Goal: Task Accomplishment & Management: Manage account settings

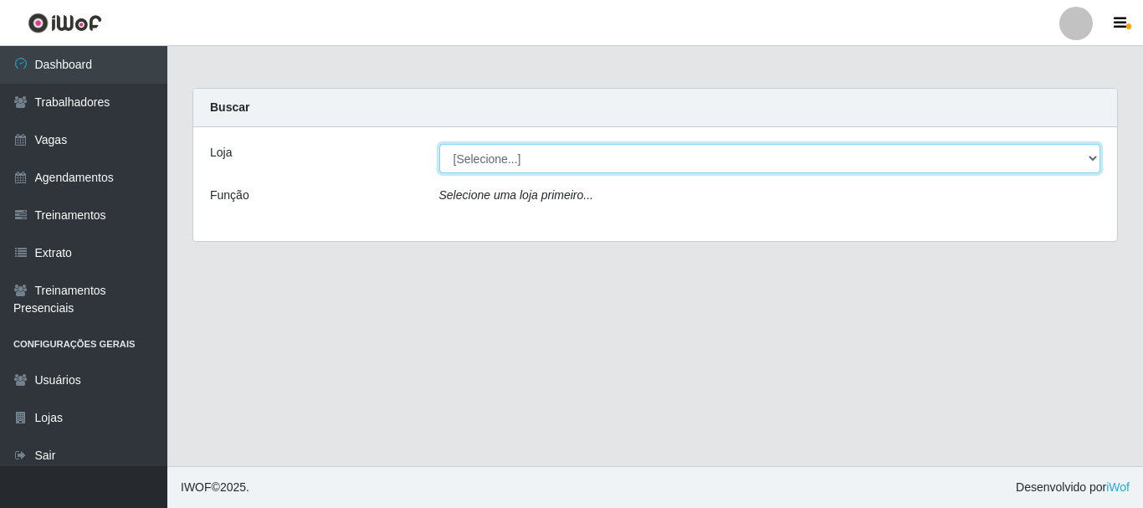
click at [460, 154] on select "[Selecione...] CasaTudo - Mangabeira Casatudo BR" at bounding box center [770, 158] width 662 height 29
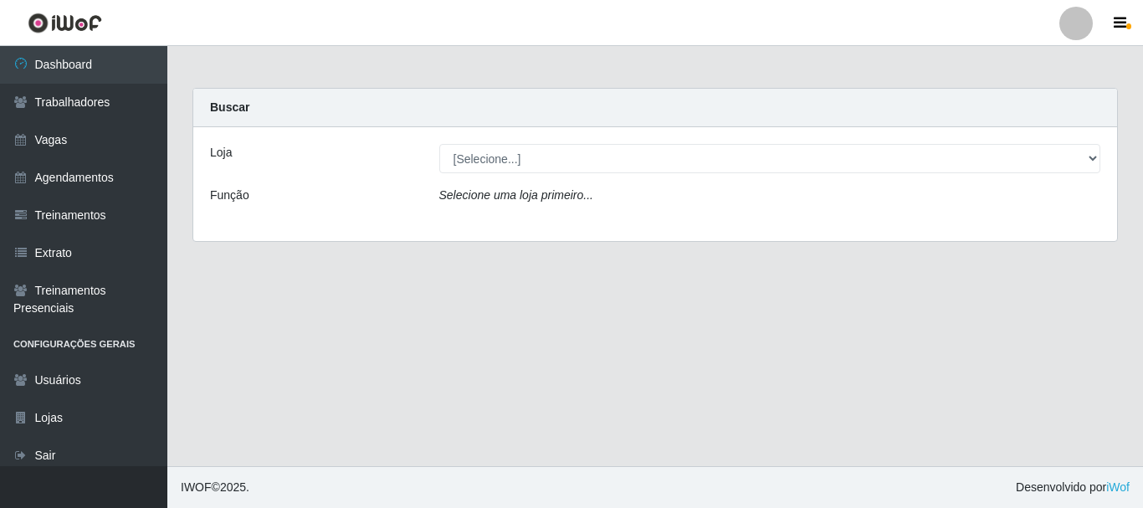
click at [361, 135] on div "Loja [Selecione...] CasaTudo - Mangabeira Casatudo BR Função Selecione uma loja…" at bounding box center [655, 184] width 924 height 114
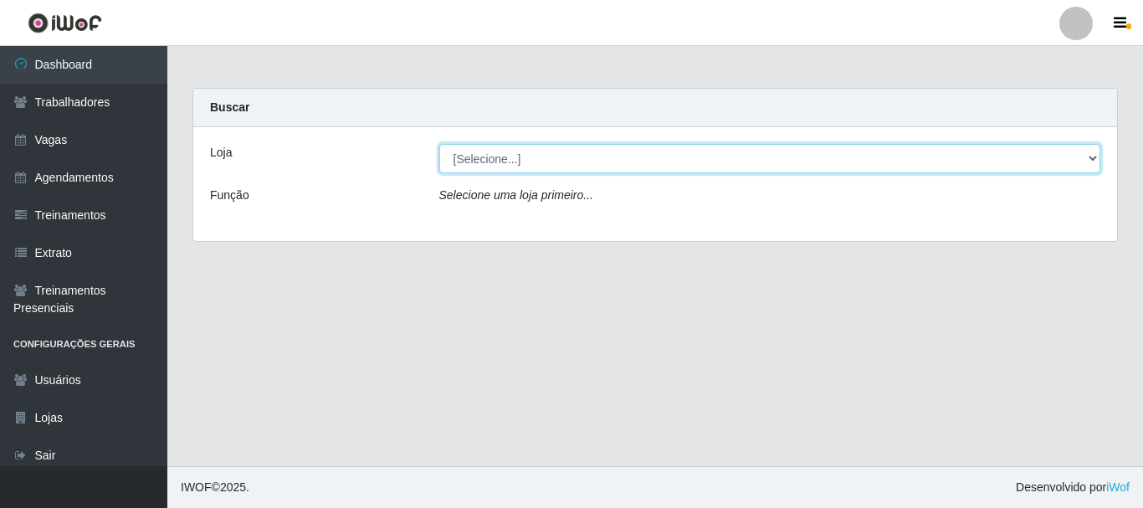
click at [555, 148] on select "[Selecione...] CasaTudo - Mangabeira Casatudo BR" at bounding box center [770, 158] width 662 height 29
select select "197"
click at [439, 144] on select "[Selecione...] CasaTudo - Mangabeira Casatudo BR" at bounding box center [770, 158] width 662 height 29
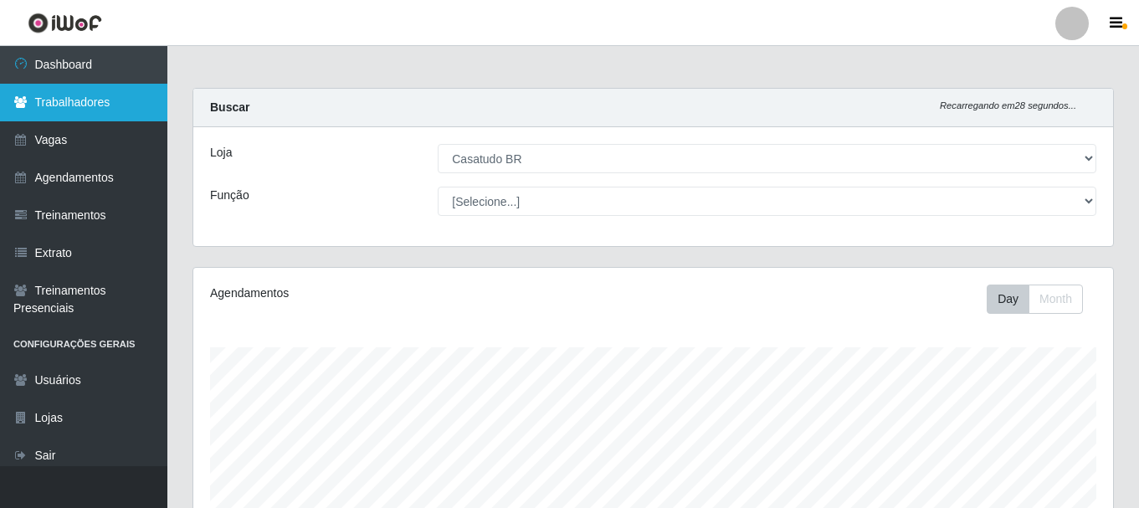
scroll to position [347, 920]
click at [70, 116] on link "Trabalhadores" at bounding box center [83, 103] width 167 height 38
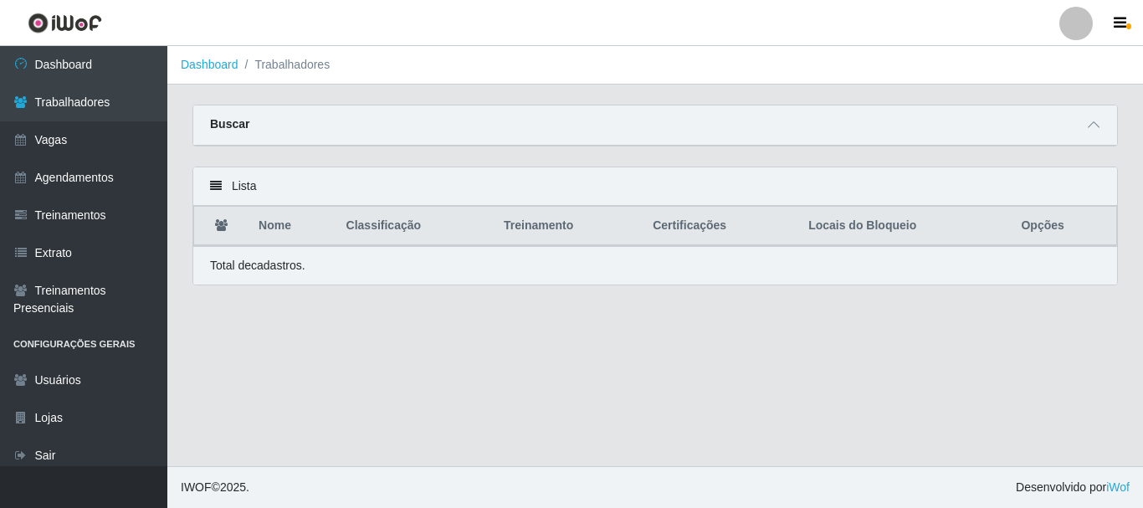
click at [525, 144] on div "Buscar" at bounding box center [655, 125] width 924 height 40
click at [492, 134] on div "Buscar" at bounding box center [655, 125] width 924 height 40
click at [421, 188] on div "Lista" at bounding box center [655, 186] width 924 height 39
click at [1087, 122] on span at bounding box center [1094, 125] width 20 height 19
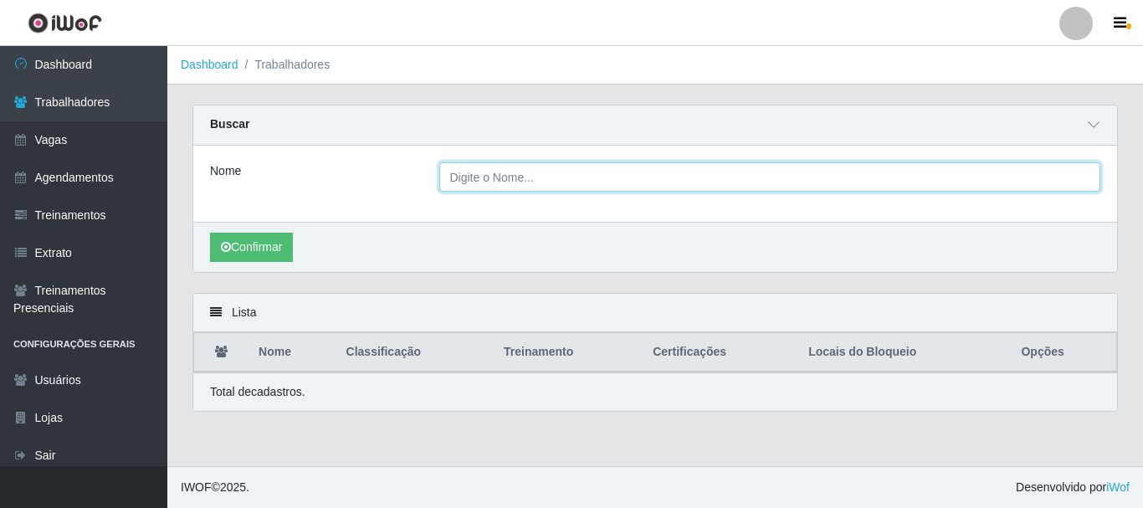
click at [519, 175] on input "Nome" at bounding box center [770, 176] width 662 height 29
click at [516, 177] on input "Nome" at bounding box center [770, 176] width 662 height 29
click at [457, 182] on input "Nome" at bounding box center [770, 176] width 662 height 29
type input "telma"
click at [210, 233] on button "Confirmar" at bounding box center [251, 247] width 83 height 29
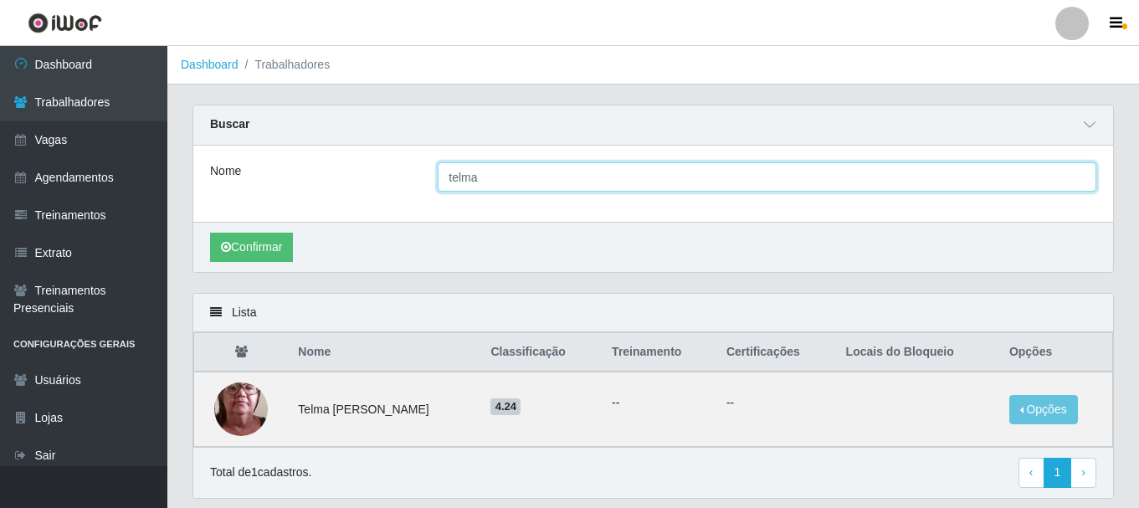
scroll to position [54, 0]
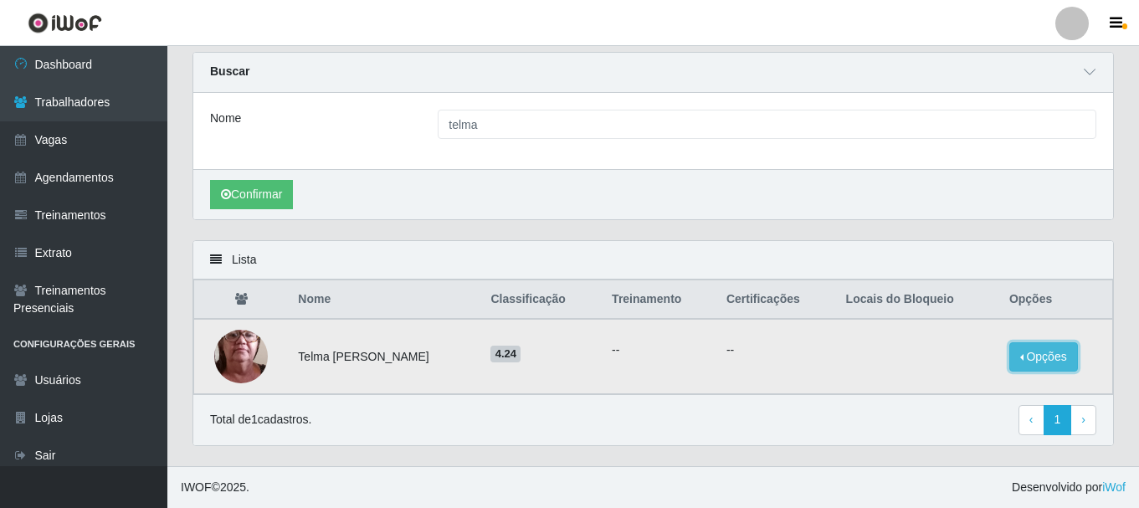
click at [1051, 361] on button "Opções" at bounding box center [1044, 356] width 69 height 29
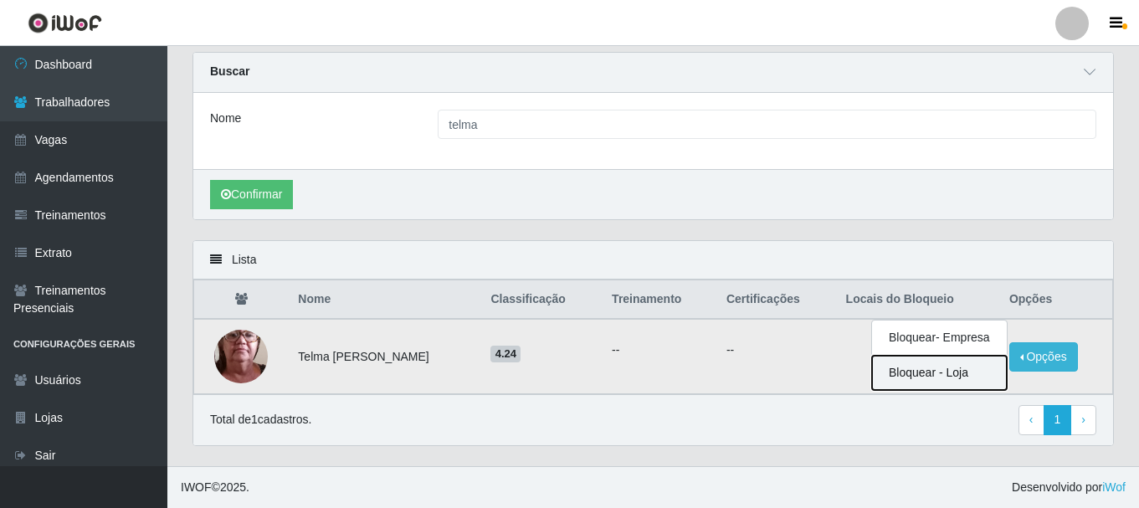
click at [958, 370] on button "Bloquear - Loja" at bounding box center [939, 373] width 135 height 34
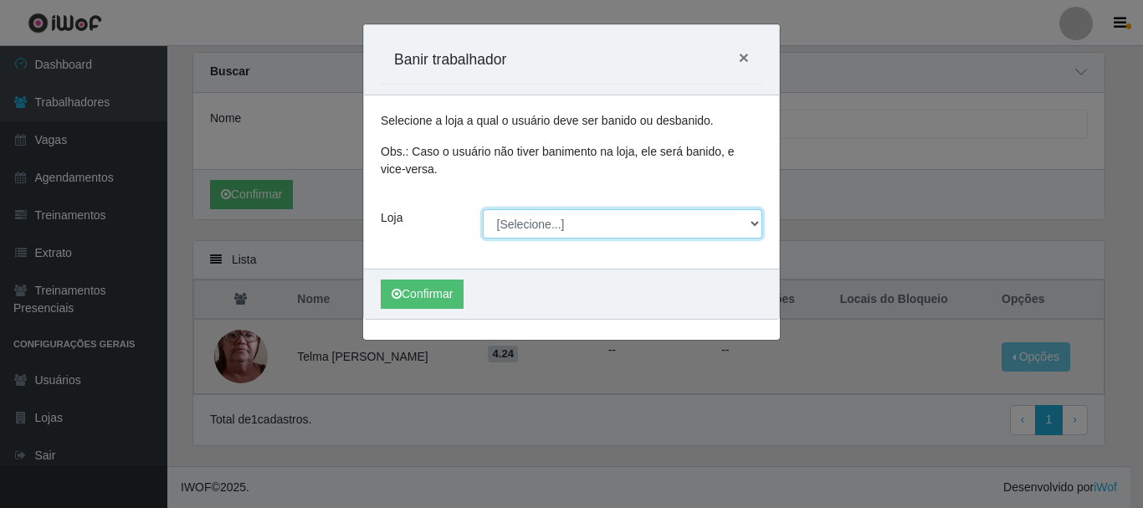
click at [546, 220] on select "[Selecione...] CasaTudo - Mangabeira Casatudo BR" at bounding box center [623, 223] width 280 height 29
select select "197"
click at [483, 209] on select "[Selecione...] CasaTudo - Mangabeira Casatudo BR" at bounding box center [623, 223] width 280 height 29
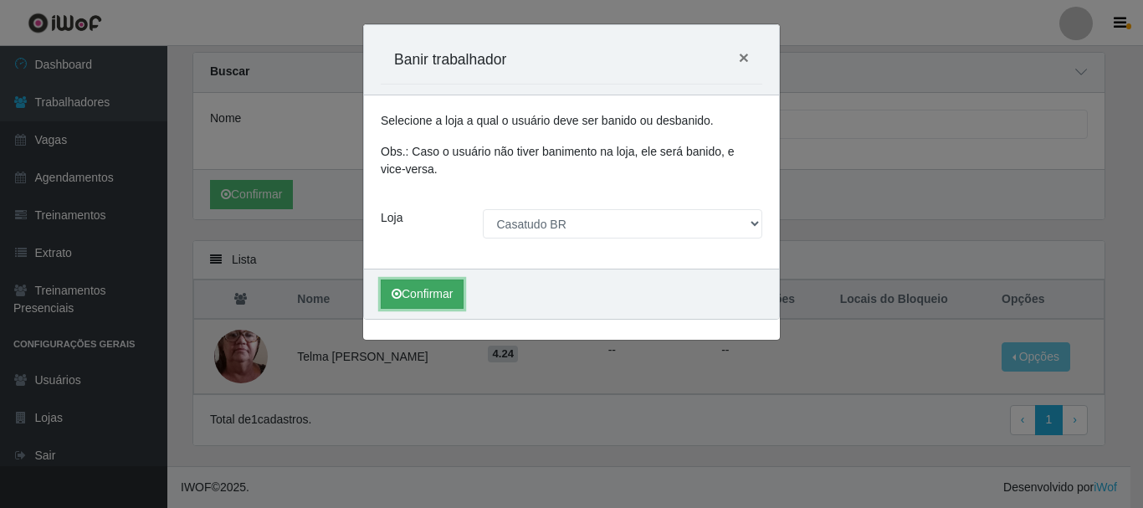
click at [445, 289] on button "Confirmar" at bounding box center [422, 294] width 83 height 29
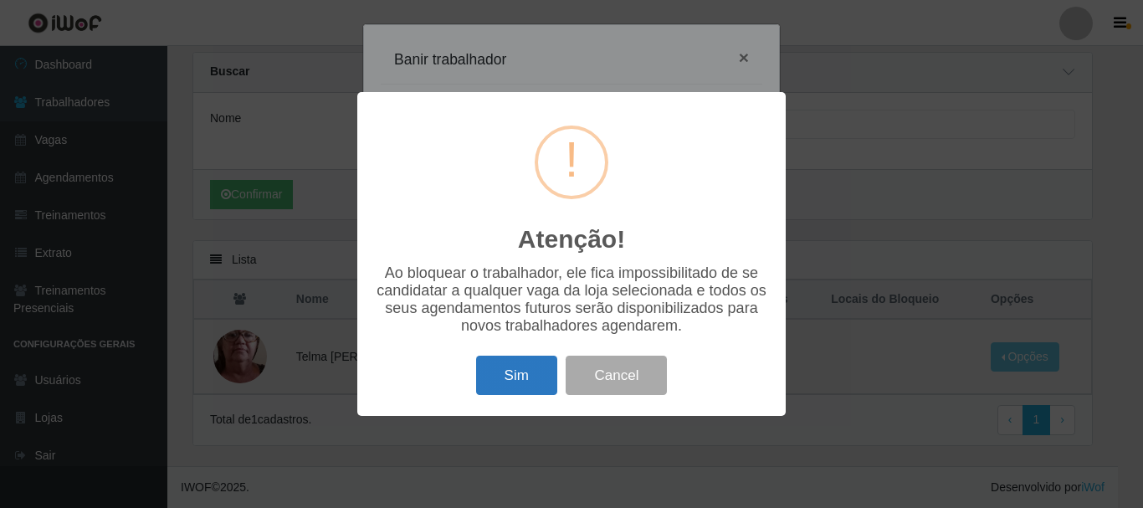
click at [512, 378] on button "Sim" at bounding box center [516, 375] width 81 height 39
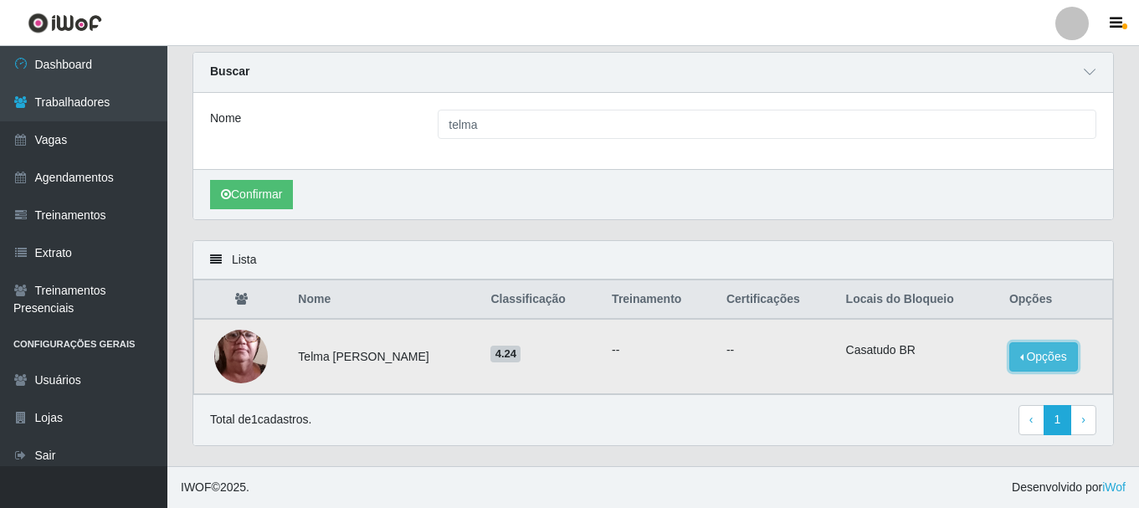
click at [1029, 347] on button "Opções" at bounding box center [1044, 356] width 69 height 29
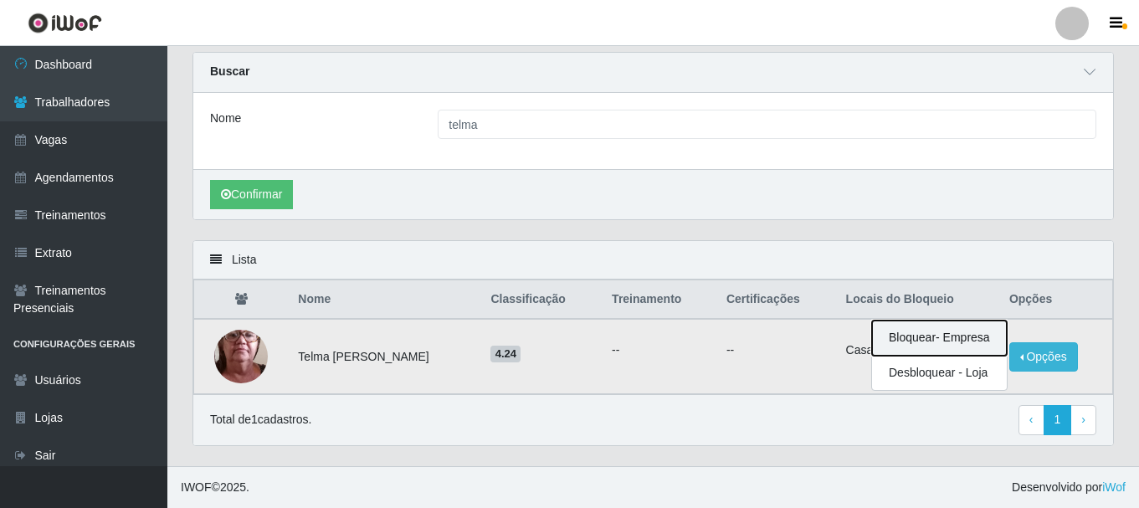
click at [942, 331] on button "Bloquear - Empresa" at bounding box center [939, 338] width 135 height 35
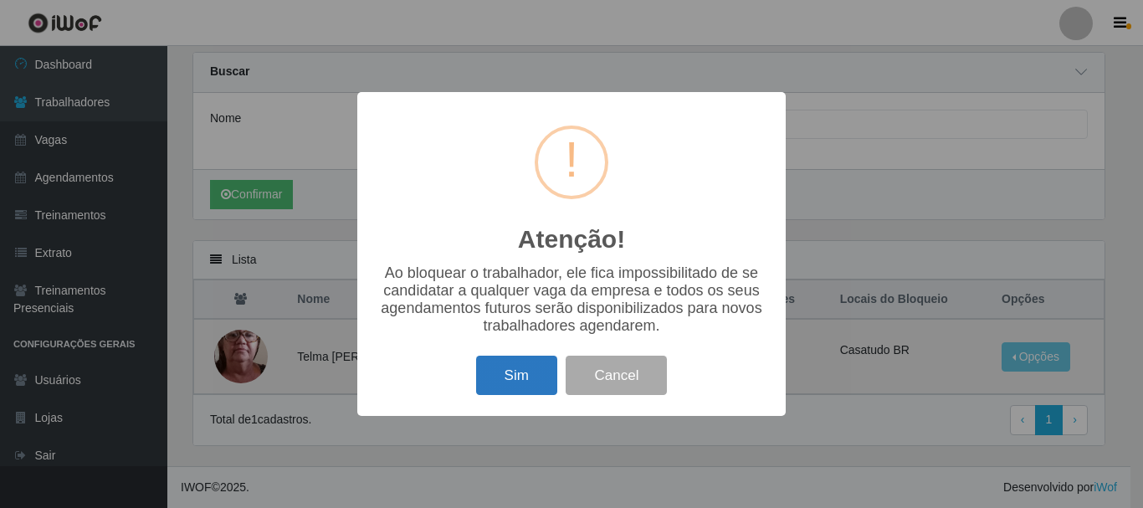
click at [506, 366] on button "Sim" at bounding box center [516, 375] width 81 height 39
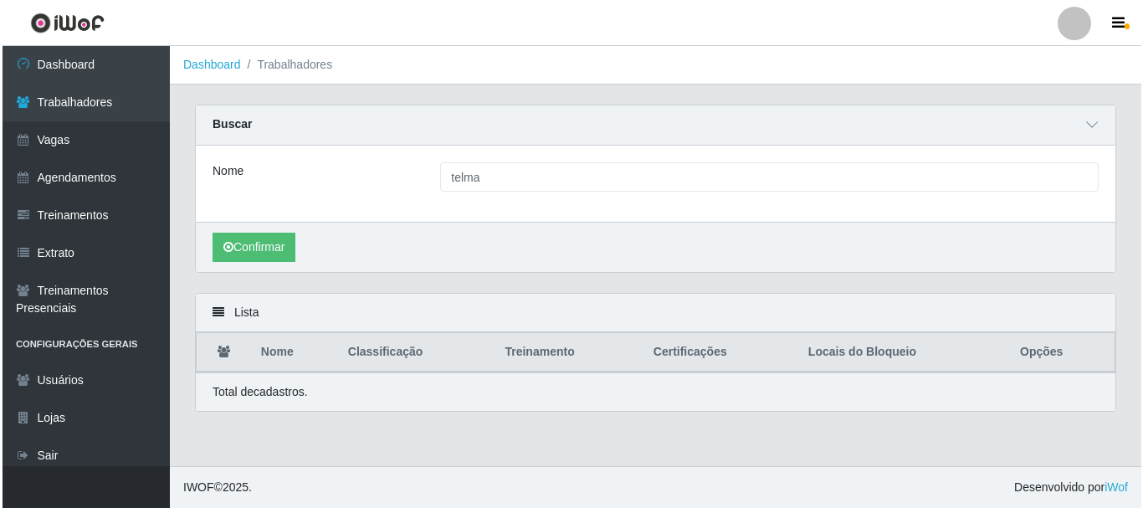
scroll to position [0, 0]
